Goal: Task Accomplishment & Management: Complete application form

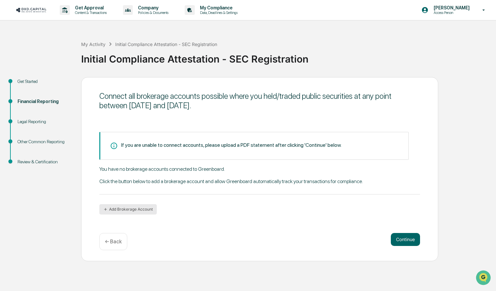
click at [123, 213] on button "Add Brokerage Account" at bounding box center [127, 209] width 57 height 10
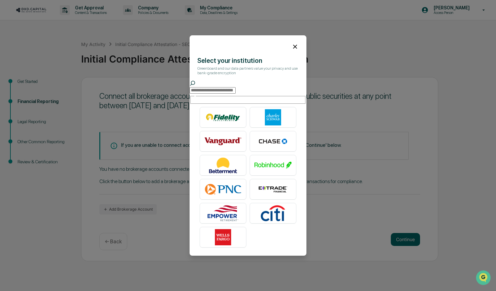
click at [294, 45] on icon at bounding box center [294, 46] width 7 height 7
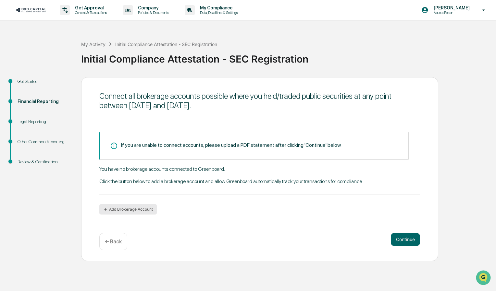
click at [134, 206] on button "Add Brokerage Account" at bounding box center [127, 209] width 57 height 10
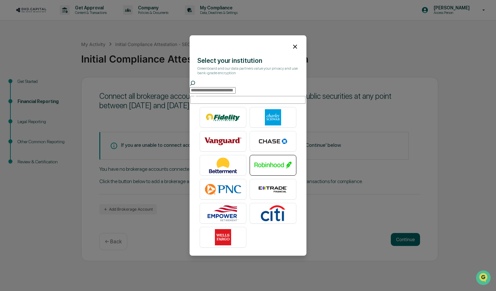
click at [275, 157] on img at bounding box center [272, 165] width 37 height 16
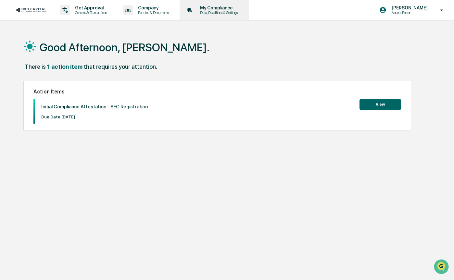
click at [218, 13] on p "Data, Deadlines & Settings" at bounding box center [218, 12] width 46 height 5
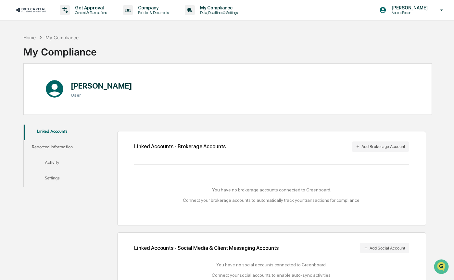
scroll to position [31, 0]
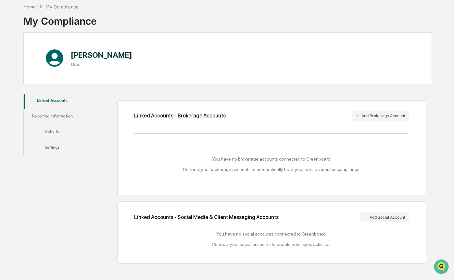
click at [33, 6] on div "Home" at bounding box center [29, 7] width 12 height 6
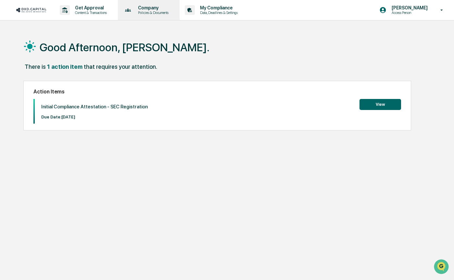
click at [150, 13] on p "Policies & Documents" at bounding box center [152, 12] width 39 height 5
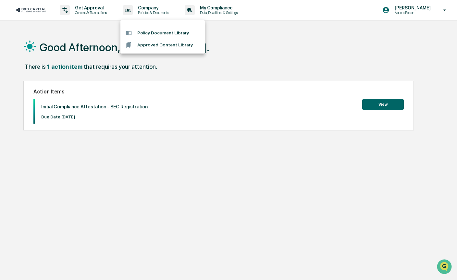
click at [145, 33] on li "Policy Document Library" at bounding box center [162, 33] width 84 height 12
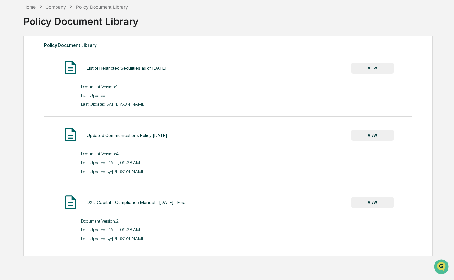
scroll to position [31, 0]
click at [27, 7] on div "Home" at bounding box center [29, 7] width 12 height 6
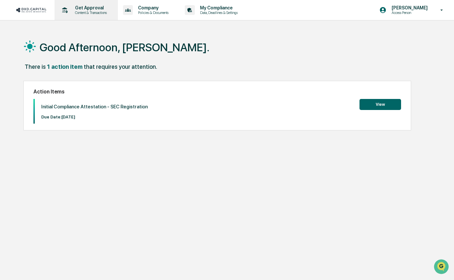
click at [83, 6] on p "Get Approval" at bounding box center [90, 7] width 40 height 5
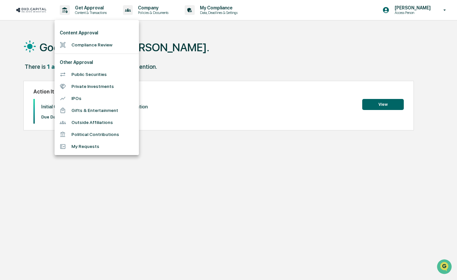
click at [312, 205] on div at bounding box center [228, 140] width 457 height 280
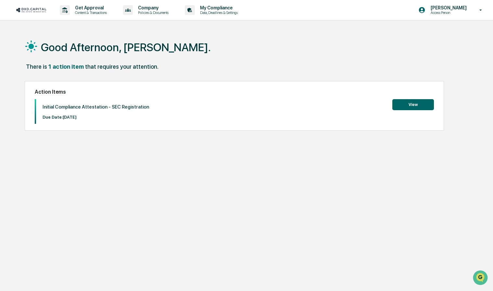
click at [405, 109] on button "View" at bounding box center [413, 104] width 42 height 11
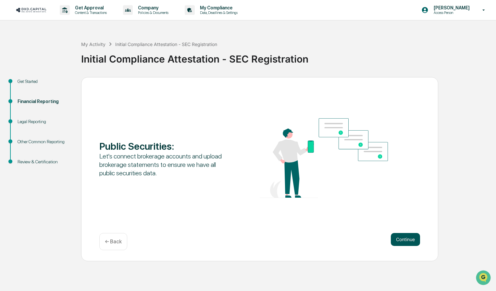
click at [402, 238] on button "Continue" at bounding box center [405, 239] width 29 height 13
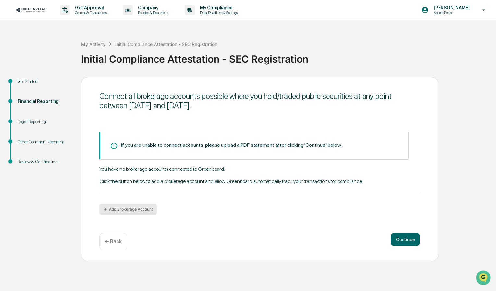
click at [145, 208] on button "Add Brokerage Account" at bounding box center [127, 209] width 57 height 10
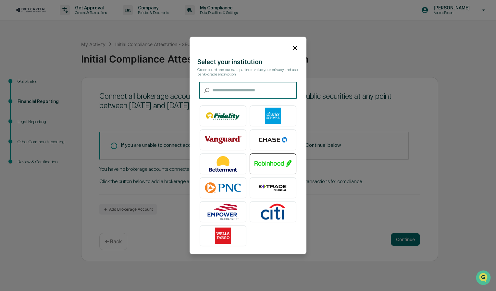
click at [262, 159] on img at bounding box center [272, 164] width 37 height 16
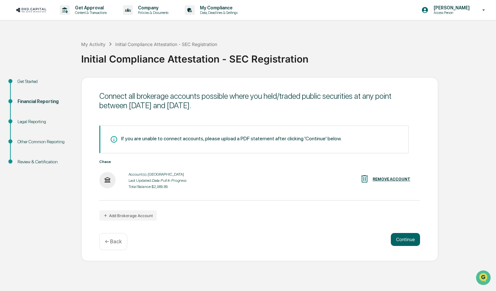
click at [108, 175] on img at bounding box center [107, 180] width 16 height 16
click at [395, 239] on button "Continue" at bounding box center [405, 239] width 29 height 13
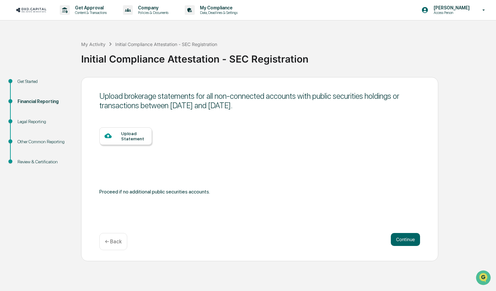
click at [138, 131] on div "Upload Statement" at bounding box center [125, 137] width 53 height 18
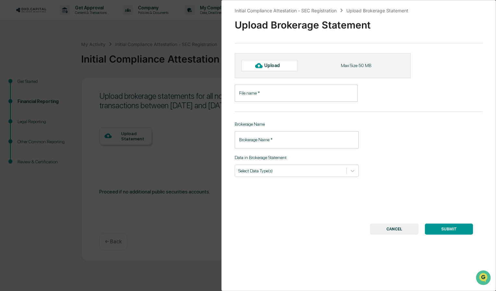
click at [386, 229] on button "CANCEL" at bounding box center [394, 229] width 48 height 11
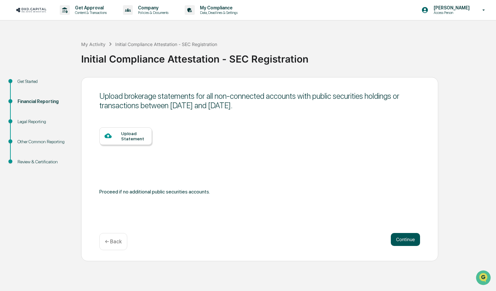
click at [410, 240] on button "Continue" at bounding box center [405, 239] width 29 height 13
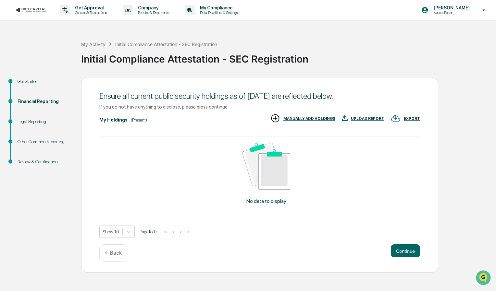
click at [137, 116] on div "My Holdings (Present) EXPORT UPLOAD REPORT MANUALLY ADD HOLDINGS" at bounding box center [259, 120] width 321 height 13
click at [363, 118] on div "UPLOAD REPORT" at bounding box center [367, 118] width 33 height 5
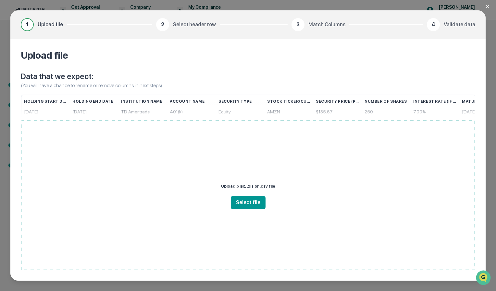
click at [151, 111] on div "TD Ameritrade" at bounding box center [142, 111] width 43 height 11
drag, startPoint x: 173, startPoint y: 100, endPoint x: 272, endPoint y: 101, distance: 99.0
click at [0, 0] on div "Holding Start Date Holding End Date Institution Name Account Name Security Type…" at bounding box center [0, 0] width 0 height 0
drag, startPoint x: 407, startPoint y: 104, endPoint x: 252, endPoint y: 98, distance: 154.6
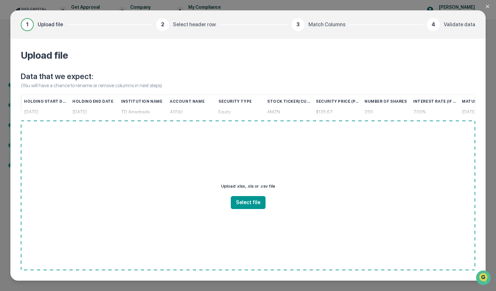
click at [0, 0] on div "Holding Start Date Holding End Date Institution Name Account Name Security Type…" at bounding box center [0, 0] width 0 height 0
click at [490, 6] on icon "Close modal" at bounding box center [487, 6] width 5 height 5
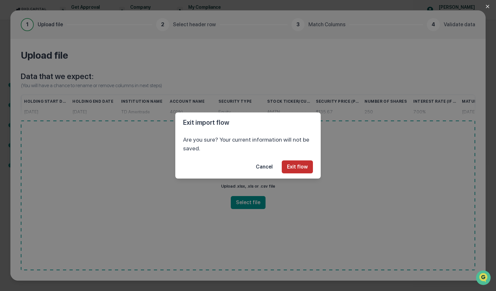
click at [290, 165] on button "Exit flow" at bounding box center [297, 167] width 31 height 13
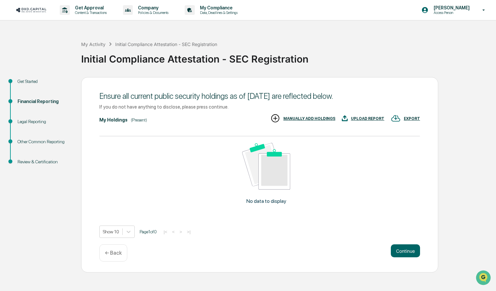
click at [113, 253] on p "← Back" at bounding box center [113, 253] width 17 height 6
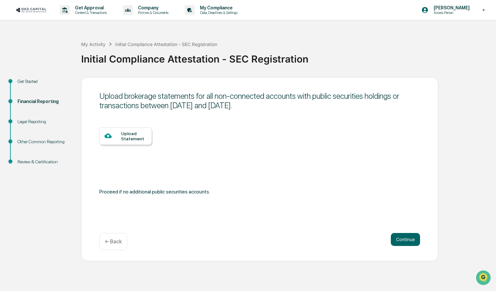
click at [114, 244] on p "← Back" at bounding box center [113, 242] width 17 height 6
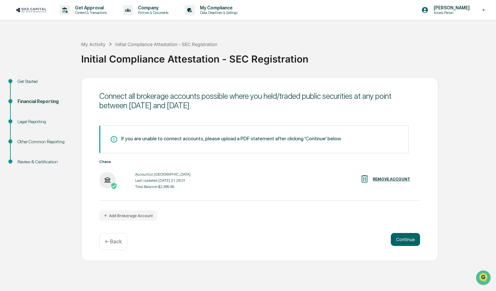
click at [105, 180] on img at bounding box center [107, 180] width 16 height 16
click at [401, 239] on button "Continue" at bounding box center [405, 239] width 29 height 13
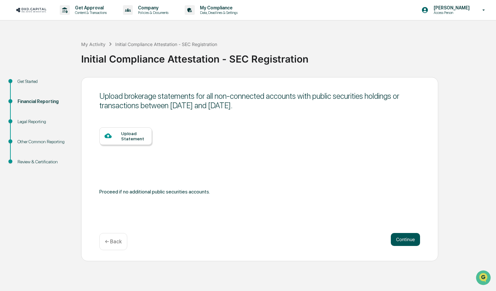
click at [398, 241] on button "Continue" at bounding box center [405, 239] width 29 height 13
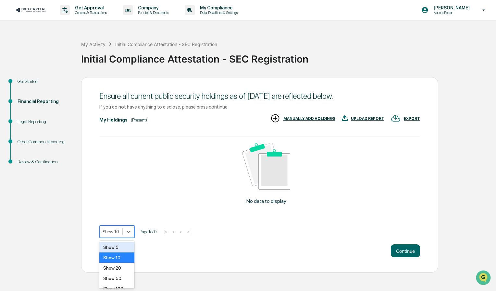
click at [114, 235] on div at bounding box center [111, 232] width 16 height 6
click at [120, 248] on div "Show 5" at bounding box center [116, 247] width 35 height 10
click at [125, 234] on icon at bounding box center [126, 232] width 6 height 6
click at [110, 256] on div "Show 10" at bounding box center [115, 258] width 33 height 10
click at [358, 118] on div "UPLOAD REPORT" at bounding box center [367, 118] width 33 height 5
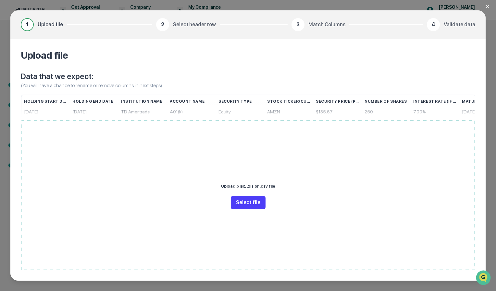
click at [247, 199] on button "Select file" at bounding box center [248, 202] width 35 height 13
click at [487, 6] on icon "Close modal" at bounding box center [487, 6] width 5 height 5
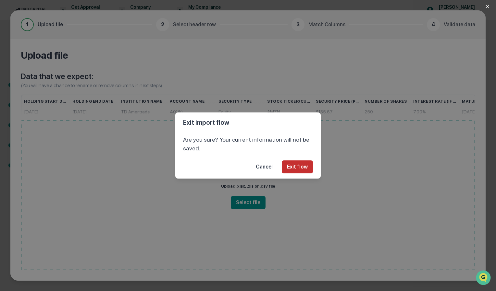
click at [297, 167] on button "Exit flow" at bounding box center [297, 167] width 31 height 13
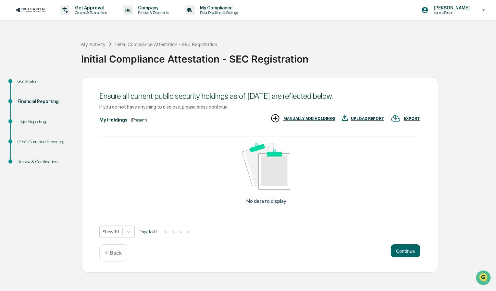
click at [316, 119] on div "MANUALLY ADD HOLDINGS" at bounding box center [309, 118] width 52 height 5
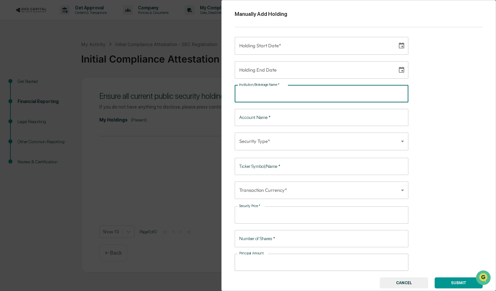
click at [281, 95] on input "Institution/Brokerage Name   *" at bounding box center [322, 93] width 174 height 17
click at [302, 141] on body "Get Approval Content & Transactions Company Policies & Documents My Compliance …" at bounding box center [248, 145] width 496 height 291
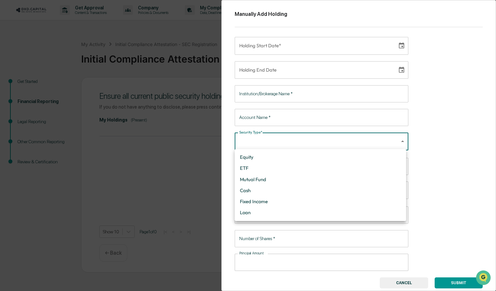
click at [302, 139] on div at bounding box center [248, 145] width 496 height 291
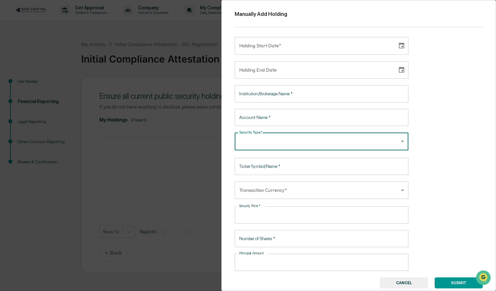
click at [210, 165] on div "Manually Add Holding Holding Start Date* Holding Start Date* Holding End Date H…" at bounding box center [248, 145] width 496 height 291
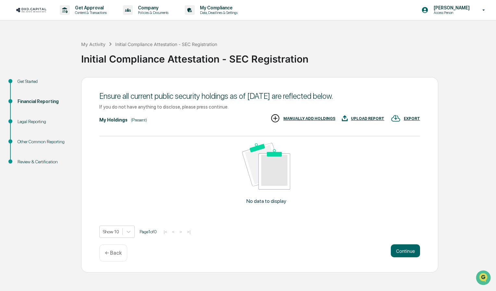
click at [371, 119] on div "UPLOAD REPORT" at bounding box center [367, 118] width 33 height 5
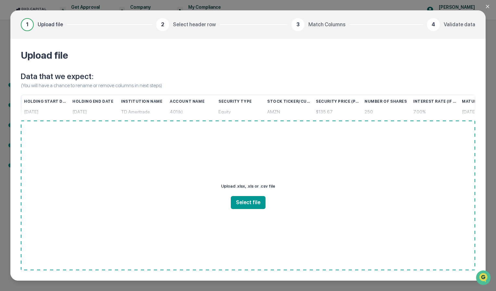
click at [486, 6] on icon "Close modal" at bounding box center [487, 6] width 5 height 5
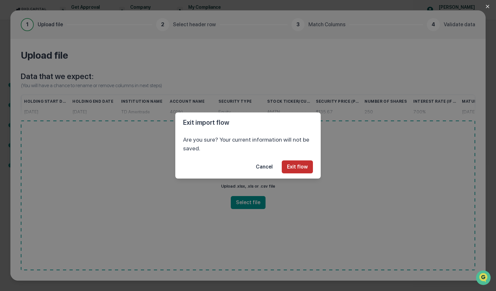
click at [307, 167] on button "Exit flow" at bounding box center [297, 167] width 31 height 13
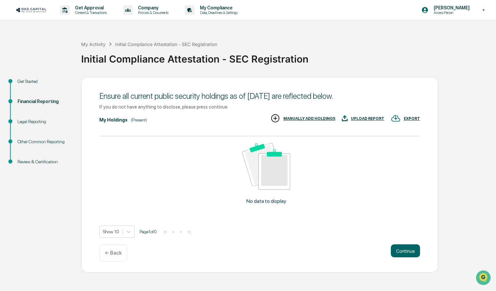
click at [446, 99] on div "Get Started Financial Reporting Legal Reporting Other Common Reporting Review &…" at bounding box center [247, 175] width 489 height 196
